Goal: Information Seeking & Learning: Learn about a topic

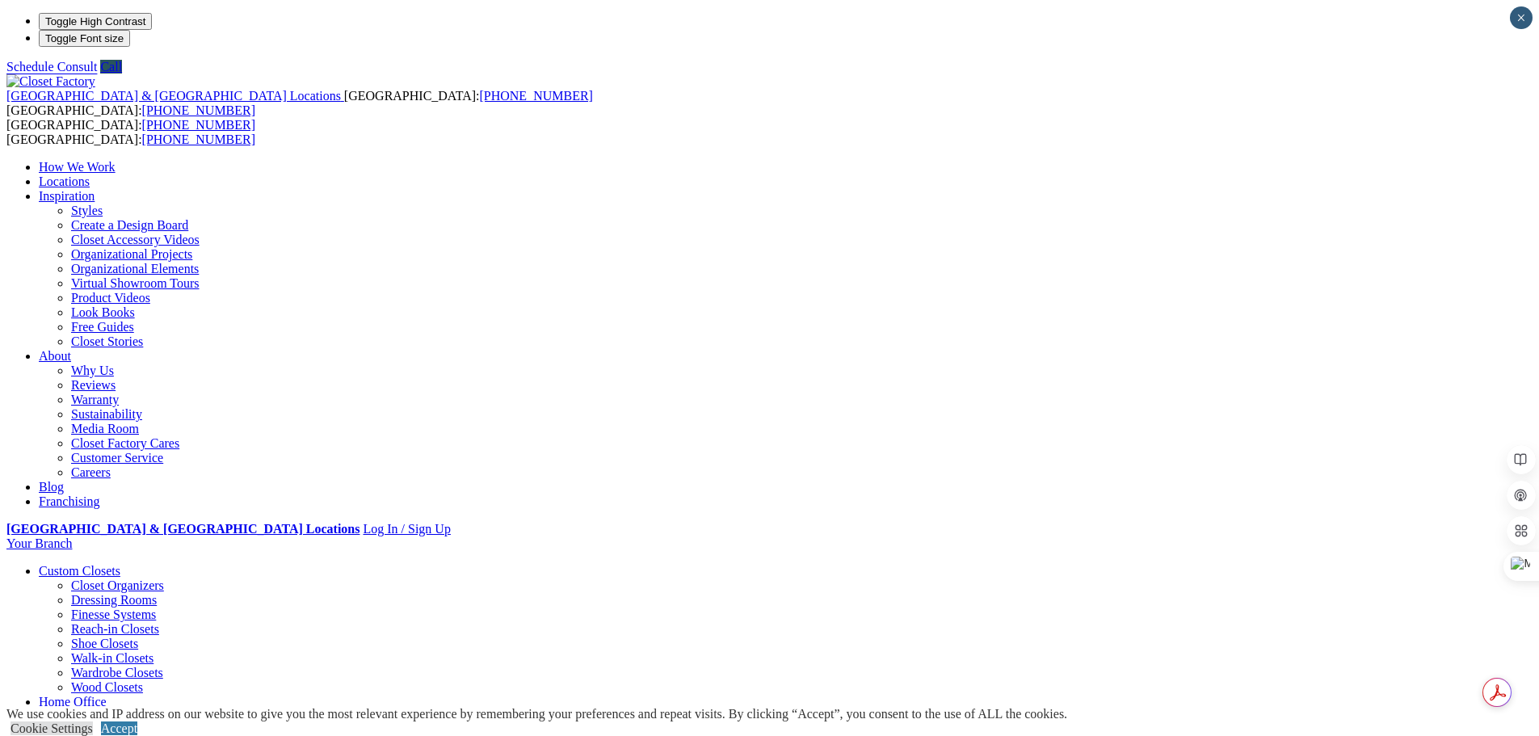
click at [153, 666] on link "Wardrobe Closets" at bounding box center [117, 673] width 92 height 14
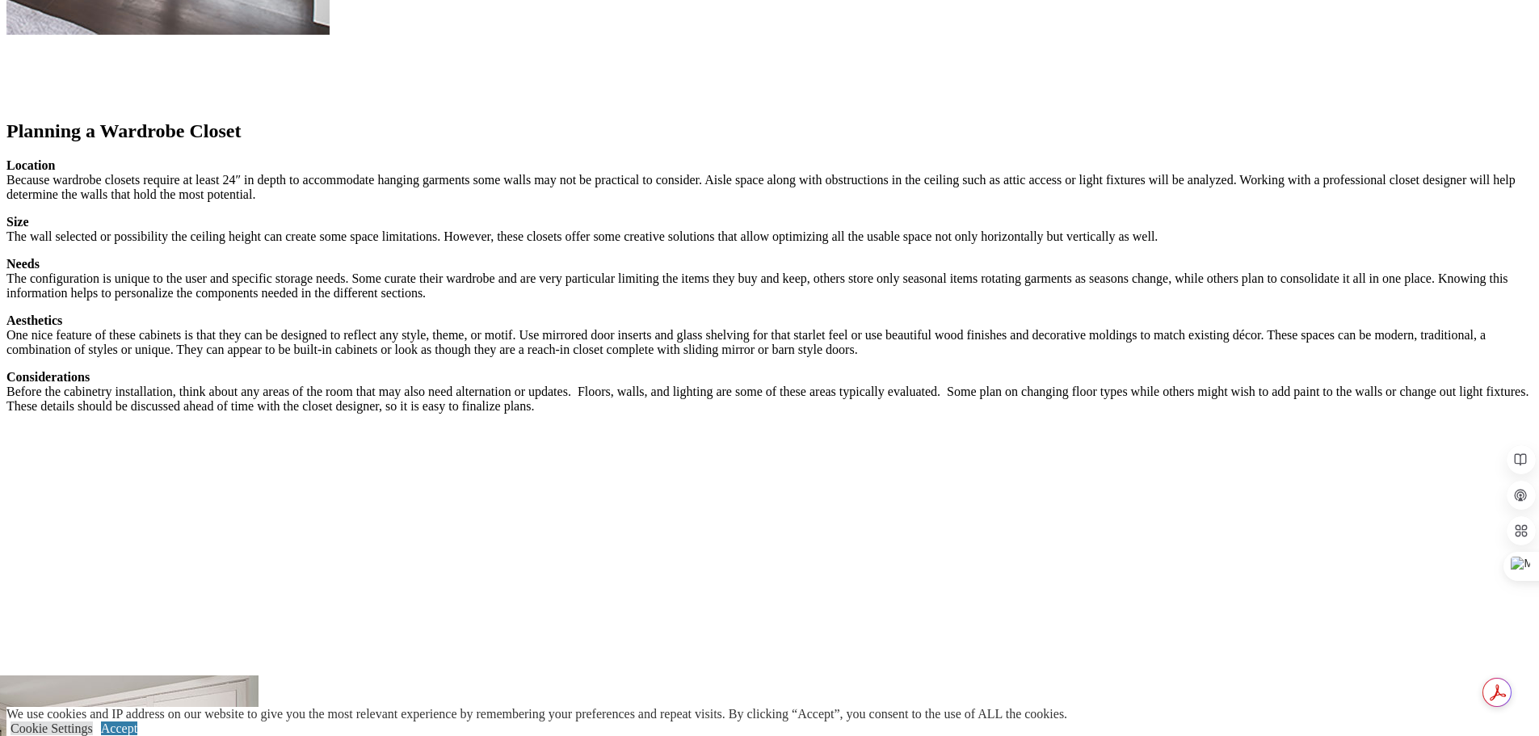
scroll to position [2586, 0]
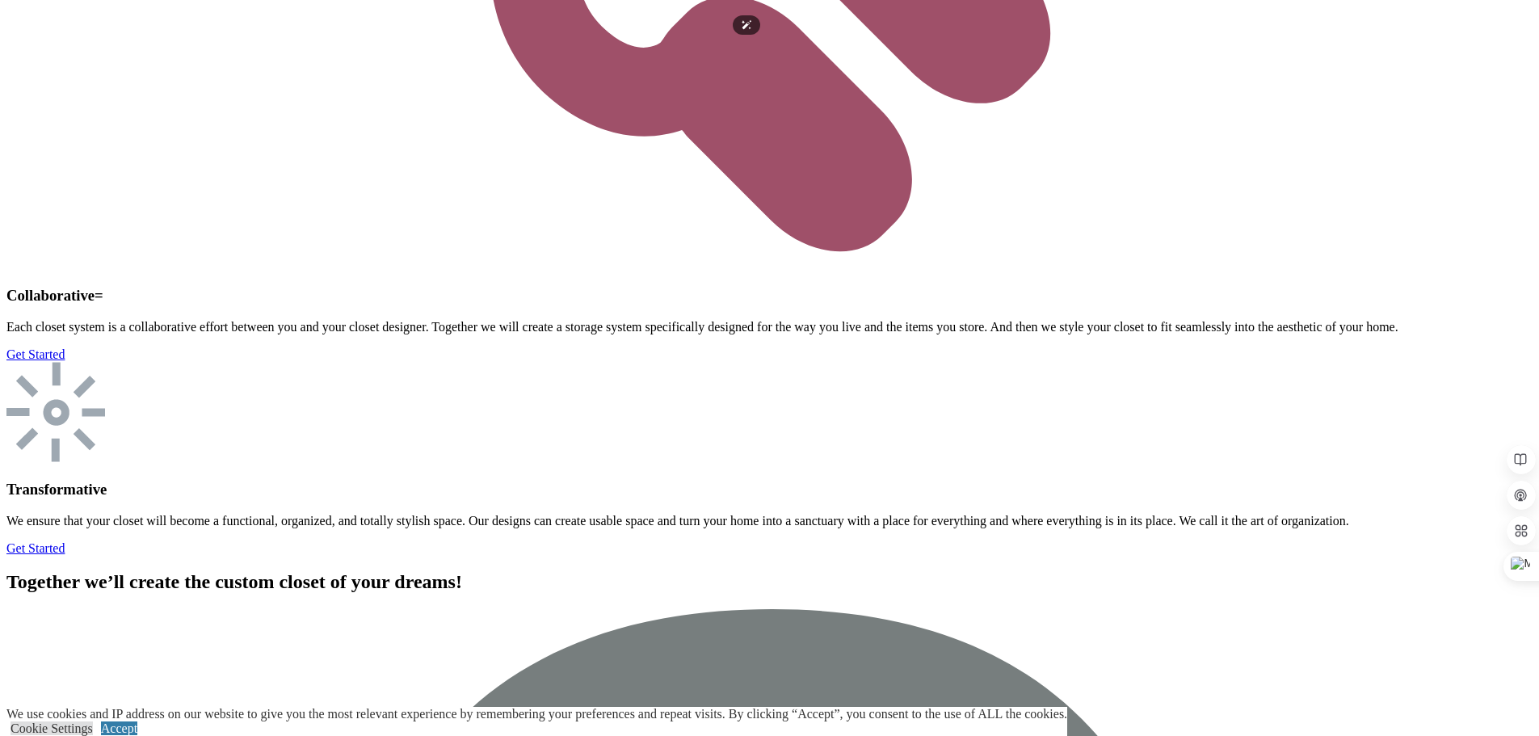
scroll to position [5091, 0]
